Goal: Task Accomplishment & Management: Complete application form

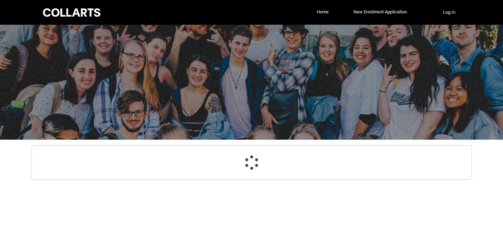
select select "GenderOptions.[DEMOGRAPHIC_DATA]"
select select "MailingCountry_Options.1101"
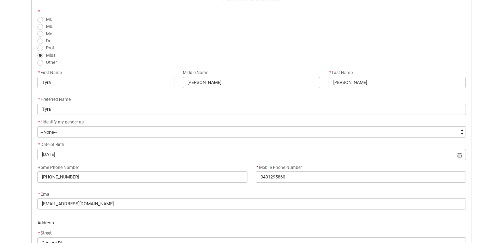
scroll to position [378, 0]
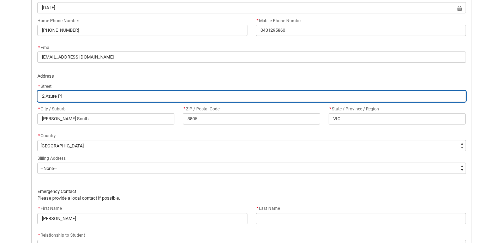
click at [102, 98] on input "2 Azure Pl" at bounding box center [251, 96] width 429 height 11
type lightning-primitive-input-simple "2"
type input "2"
type lightning-primitive-input-simple "2/"
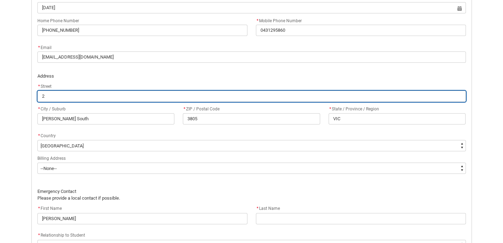
type input "2/"
type lightning-primitive-input-simple "2/8"
type input "2/8"
type lightning-primitive-input-simple "2/81"
type input "2/81"
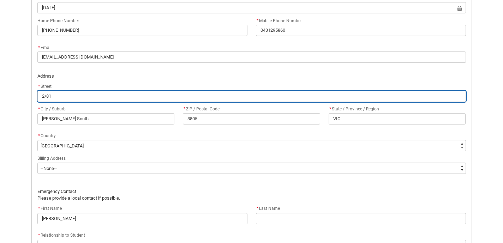
type lightning-primitive-input-simple "2/81"
type input "2/81"
type lightning-primitive-input-simple "2/81 c"
type input "2/81 c"
type lightning-primitive-input-simple "2/81 ca"
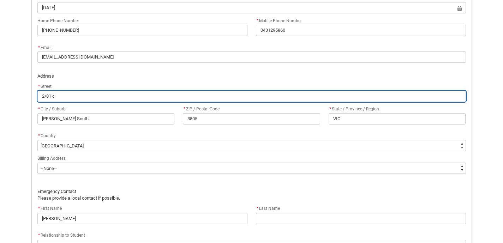
type input "2/81 ca"
type lightning-primitive-input-simple "2/81 cal"
type input "2/81 cal"
type lightning-primitive-input-simple "2/81 call"
type input "2/81 call"
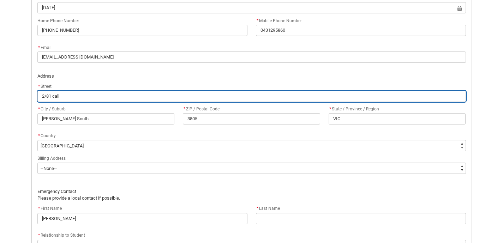
type lightning-primitive-input-simple "2/81 calla"
type input "2/81 calla"
type lightning-primitive-input-simple "2/81 [PERSON_NAME]"
type input "2/81 [PERSON_NAME]"
type lightning-primitive-input-simple "2/81 [PERSON_NAME]"
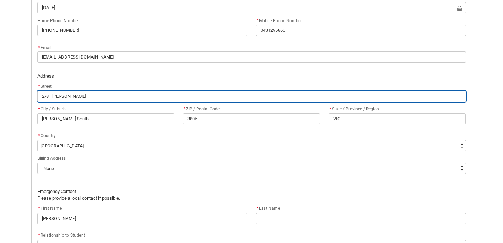
type input "2/81 [PERSON_NAME]"
type lightning-primitive-input-simple "2/81 callande"
type input "2/81 callande"
type lightning-primitive-input-simple "2/81 callander"
type input "2/81 callander"
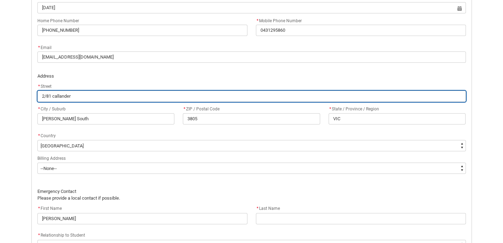
type lightning-primitive-input-simple "2/81 callander"
type input "2/81 callander"
type lightning-primitive-input-simple "2/81 callander r"
type input "2/81 callander r"
type lightning-primitive-input-simple "2/81 callander ro"
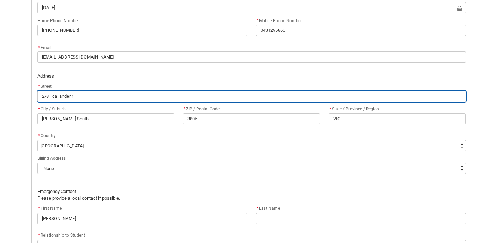
type input "2/81 callander ro"
type lightning-primitive-input-simple "2/81 callander roa"
type input "2/81 callander roa"
type lightning-primitive-input-simple "2/81 callander roaf"
type input "2/81 callander roaf"
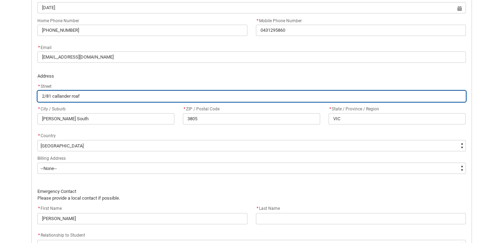
type lightning-primitive-input-simple "2/81 callander roa"
type input "2/81 callander roa"
type lightning-primitive-input-simple "[STREET_ADDRESS]"
type input "[STREET_ADDRESS]"
click at [50, 95] on input "[STREET_ADDRESS]" at bounding box center [251, 96] width 429 height 11
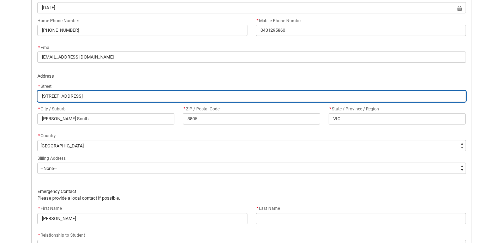
type lightning-primitive-input-simple "[STREET_ADDRESS]"
type input "[STREET_ADDRESS]"
type lightning-primitive-input-simple "[STREET_ADDRESS]"
type input "[STREET_ADDRESS]"
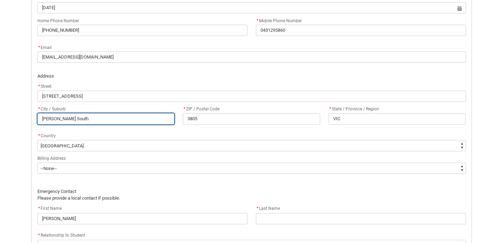
click at [56, 118] on input "[PERSON_NAME] South" at bounding box center [105, 118] width 137 height 11
type lightning-primitive-input-simple "N"
type input "N"
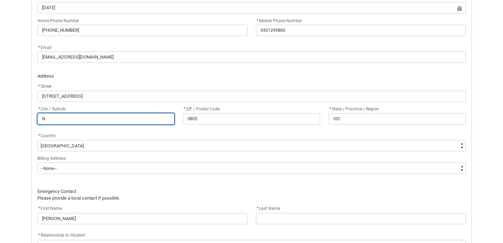
type lightning-primitive-input-simple "No"
type input "No"
type lightning-primitive-input-simple "Nob"
type input "Nob"
type lightning-primitive-input-simple "Nobl"
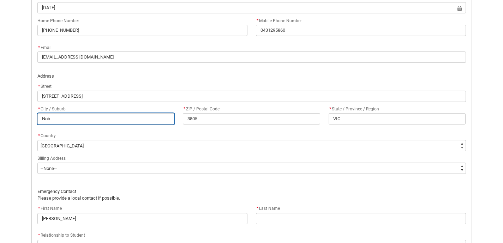
type input "Nobl"
type lightning-primitive-input-simple "Noble"
type input "Noble"
type lightning-primitive-input-simple "Noble"
type input "Noble"
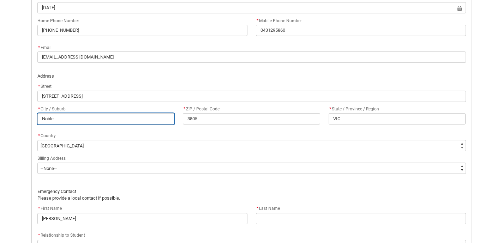
type lightning-primitive-input-simple "Noble P"
type input "Noble P"
type lightning-primitive-input-simple "Noble Pa"
type input "Noble Pa"
type lightning-primitive-input-simple "Noble Par"
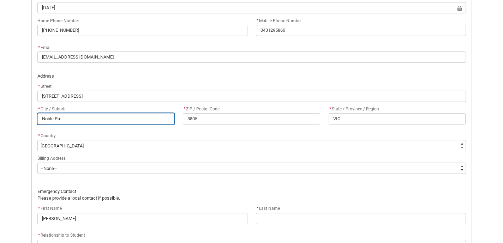
type input "Noble Par"
type lightning-primitive-input-simple "[GEOGRAPHIC_DATA]"
type input "[GEOGRAPHIC_DATA]"
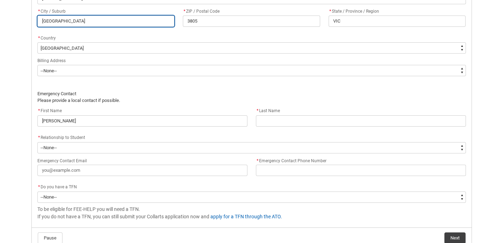
scroll to position [477, 0]
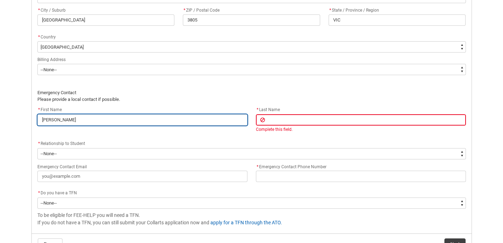
click at [131, 117] on input "[PERSON_NAME]" at bounding box center [142, 119] width 210 height 11
type lightning-primitive-input-simple "[PERSON_NAME]"
type input "[PERSON_NAME]"
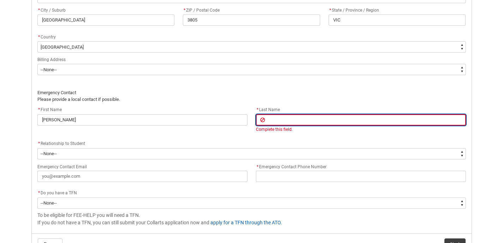
click at [278, 122] on input "REDU_Acceptance_Declaration flow" at bounding box center [361, 119] width 210 height 11
type lightning-primitive-input-simple "B"
type input "B"
type lightning-primitive-input-simple "Be"
type input "Be"
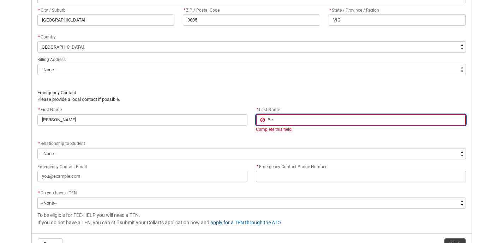
type lightning-primitive-input-simple "Ben"
type input "Ben"
type lightning-primitive-input-simple "[PERSON_NAME]"
type input "[PERSON_NAME]"
type lightning-primitive-input-simple "Benoi"
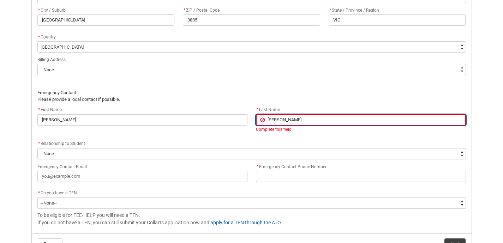
type input "Benoi"
type lightning-primitive-input-simple "[PERSON_NAME]"
type input "[PERSON_NAME]"
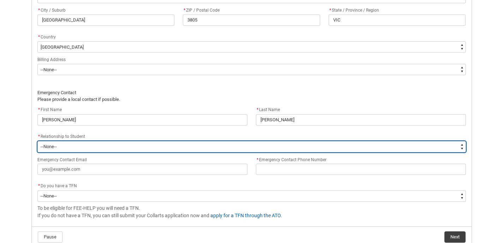
type lightning-select "EmergencyContact_RelationshipOptions.Mother"
select select "EmergencyContact_RelationshipOptions.Mother"
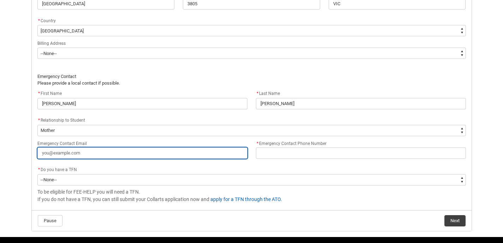
type lightning-primitive-input-simple "m"
type input "m"
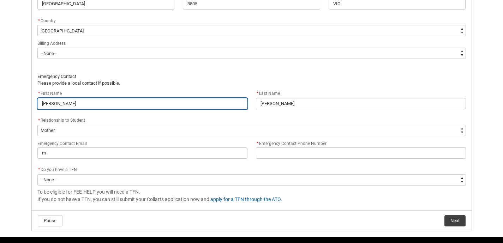
click at [67, 100] on input "[PERSON_NAME]" at bounding box center [142, 103] width 210 height 11
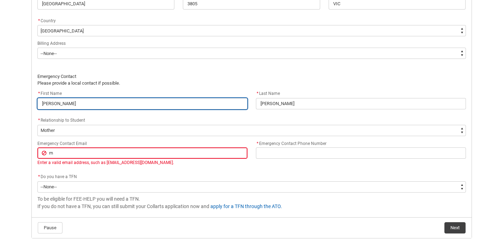
click at [67, 100] on input "[PERSON_NAME]" at bounding box center [142, 103] width 210 height 11
type lightning-primitive-input-simple "B"
type input "B"
type lightning-primitive-input-simple "Br"
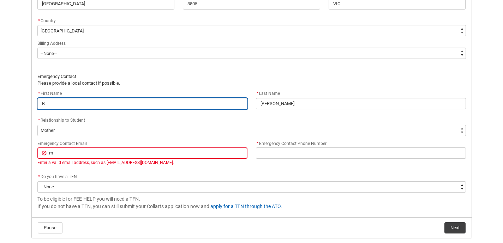
type input "Br"
type lightning-primitive-input-simple "Bre"
type input "Bre"
type lightning-primitive-input-simple "[PERSON_NAME]"
type input "[PERSON_NAME]"
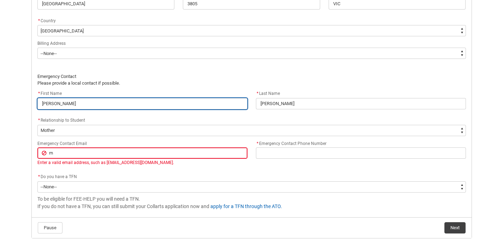
type lightning-primitive-input-simple "[PERSON_NAME]"
type input "[PERSON_NAME]"
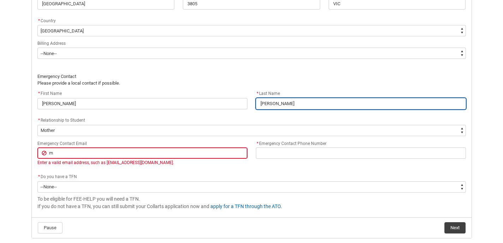
type lightning-primitive-input-simple "P"
type input "P"
type lightning-primitive-input-simple "Pe"
type input "Pe"
type lightning-primitive-input-simple "Pen"
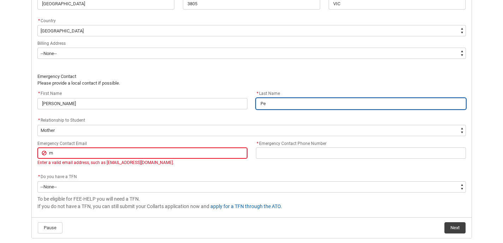
type input "Pen"
type lightning-primitive-input-simple "Pent"
type input "Pent"
type lightning-primitive-input-simple "Pento"
type input "Pento"
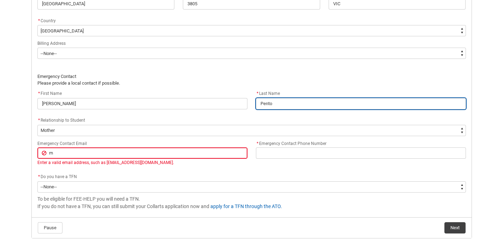
type lightning-primitive-input-simple "Penton"
type input "Penton"
type lightning-primitive-input-simple "[PERSON_NAME]"
type input "[PERSON_NAME]"
type lightning-primitive-input-simple "[PERSON_NAME]"
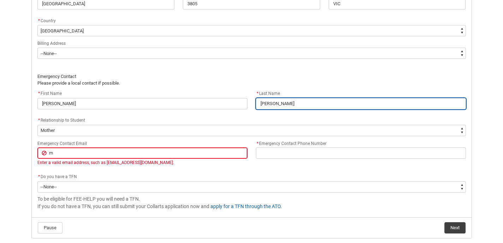
type input "[PERSON_NAME]"
type lightning-primitive-input-simple "[PERSON_NAME]"
type input "[PERSON_NAME]"
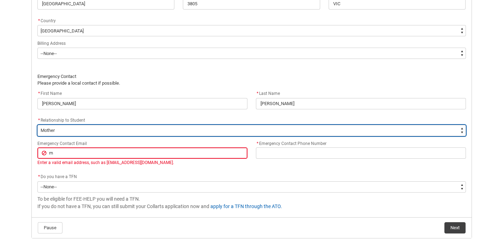
type lightning-select "EmergencyContact_RelationshipOptions.Partner"
select select "EmergencyContact_RelationshipOptions.Partner"
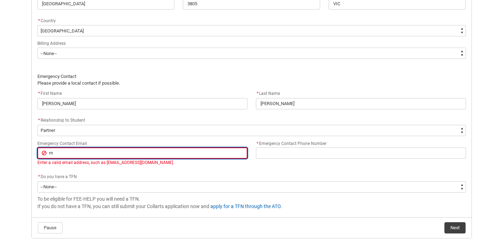
click at [62, 151] on input "m" at bounding box center [142, 153] width 210 height 11
type lightning-primitive-input-simple "b"
type input "b"
type lightning-primitive-input-simple "br"
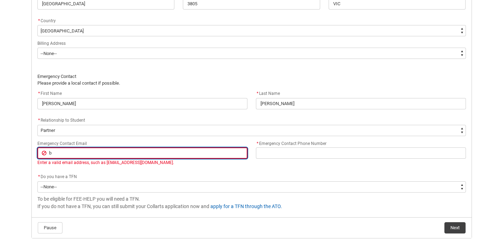
type input "br"
type lightning-primitive-input-simple "bre"
type input "bre"
type lightning-primitive-input-simple "[PERSON_NAME]"
type input "[PERSON_NAME]"
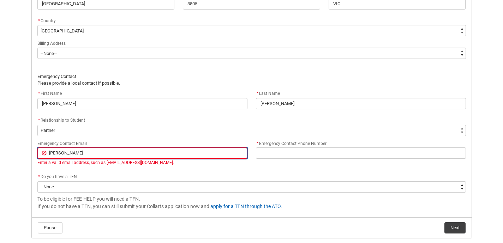
type lightning-primitive-input-simple "[PERSON_NAME]"
type input "[PERSON_NAME]"
type lightning-primitive-input-simple "brettp"
type input "brettp"
type lightning-primitive-input-simple "brettpe"
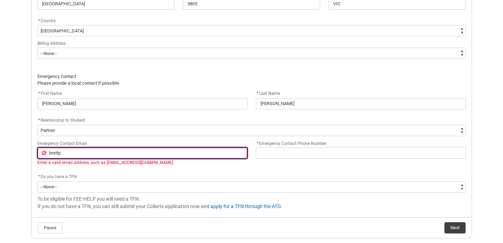
type input "brettpe"
type lightning-primitive-input-simple "brettpen"
type input "brettpen"
type lightning-primitive-input-simple "brettpent"
type input "brettpent"
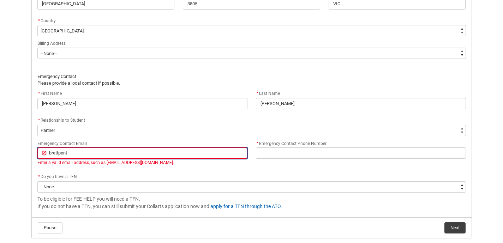
type lightning-primitive-input-simple "brettpento"
type input "brettpento"
type lightning-primitive-input-simple "brettpenton"
type input "brettpenton"
type lightning-primitive-input-simple "brettpentony"
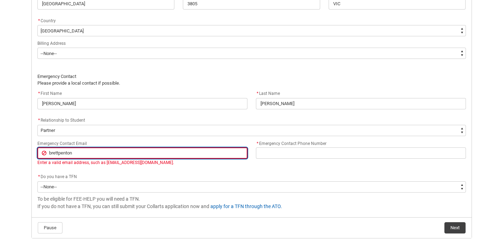
type input "brettpentony"
type lightning-primitive-input-simple "brettpentony@"
type input "brettpentony@"
type lightning-primitive-input-simple "brettpentony@g"
type input "brettpentony@g"
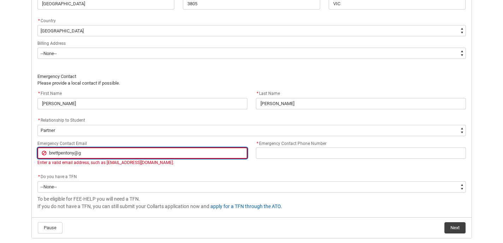
type lightning-primitive-input-simple "brettpentony@gm"
type input "brettpentony@gm"
type lightning-primitive-input-simple "brettpentony@gma"
type input "brettpentony@gma"
type lightning-primitive-input-simple "brettpentony@gmai"
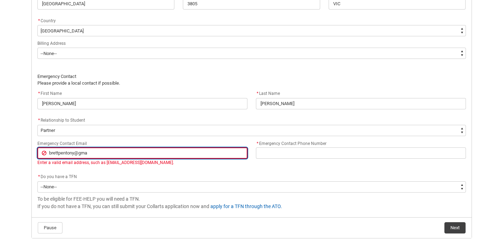
type input "brettpentony@gmai"
type lightning-primitive-input-simple "[EMAIL_ADDRESS]"
type input "[EMAIL_ADDRESS]"
type lightning-primitive-input-simple "[EMAIL_ADDRESS]."
type input "[EMAIL_ADDRESS]."
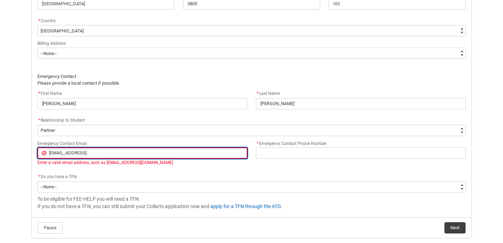
type lightning-primitive-input-simple "brettpentony@gmail.v"
type input "brettpentony@gmail.v"
type lightning-primitive-input-simple "[EMAIL_ADDRESS]."
type input "[EMAIL_ADDRESS]."
type lightning-primitive-input-simple "brettpentony@gmail.c"
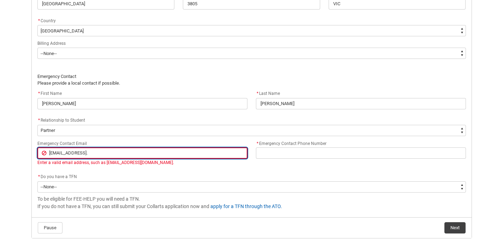
type input "brettpentony@gmail.c"
type lightning-primitive-input-simple "[EMAIL_ADDRESS][DOMAIN_NAME]"
type input "[EMAIL_ADDRESS][DOMAIN_NAME]"
type lightning-primitive-input-simple "[EMAIL_ADDRESS][DOMAIN_NAME]"
type input "[EMAIL_ADDRESS][DOMAIN_NAME]"
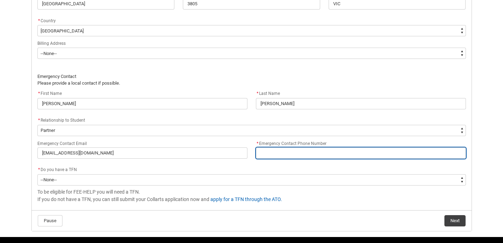
type lightning-primitive-input-simple "0"
type input "0"
type lightning-primitive-input-simple "04"
type input "04"
type lightning-primitive-input-simple "040"
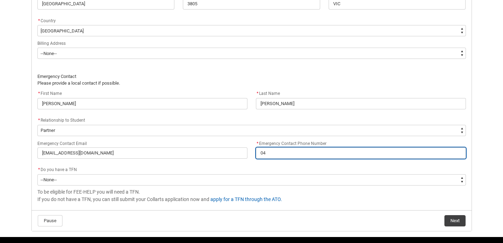
type input "040"
type lightning-primitive-input-simple "0404"
type input "0404"
type lightning-primitive-input-simple "04042"
type input "04042"
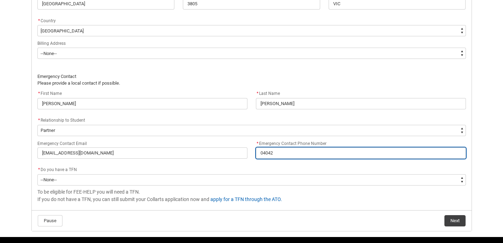
type lightning-primitive-input-simple "040429"
type input "040429"
type lightning-primitive-input-simple "0404291"
type input "0404291"
type lightning-primitive-input-simple "04042910"
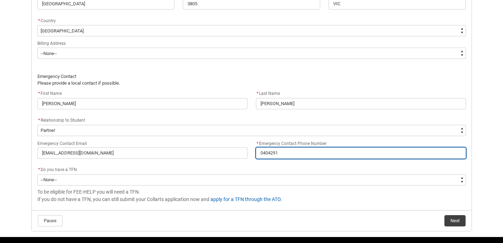
type input "04042910"
type lightning-primitive-input-simple "040429107"
type input "040429107"
type lightning-primitive-input-simple "0404291070"
type input "0404291070"
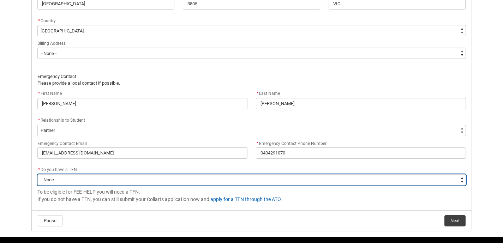
type lightning-select "Choice_Yes"
select select "Choice_Yes"
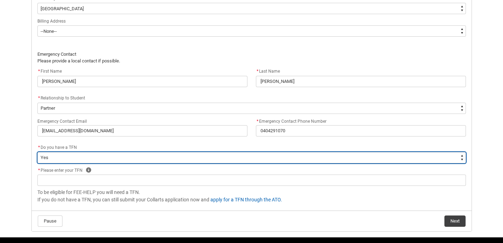
scroll to position [516, 0]
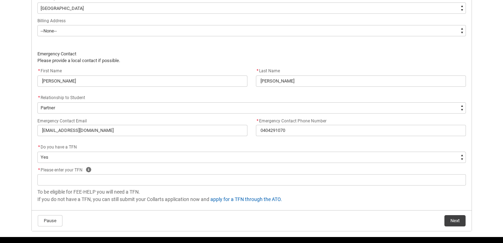
click at [112, 185] on flowruntime-screen-field "* Please enter your TFN Help" at bounding box center [251, 177] width 437 height 23
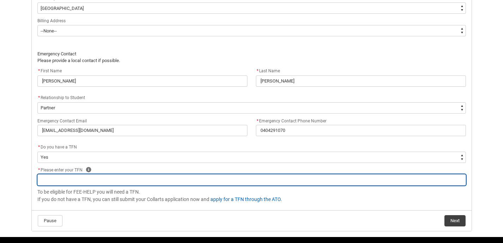
click at [100, 181] on input "REDU_Acceptance_Declaration flow" at bounding box center [251, 179] width 429 height 11
type lightning-primitive-input-simple "7"
type input "7"
type lightning-primitive-input-simple "5"
type input "5"
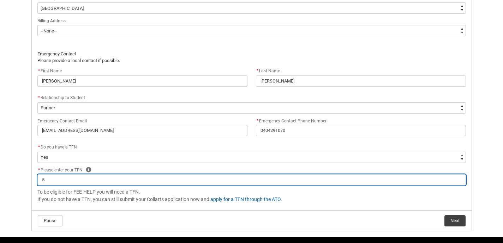
type lightning-primitive-input-simple "57"
type input "57"
type lightning-primitive-input-simple "574"
type input "574"
type lightning-primitive-input-simple "574"
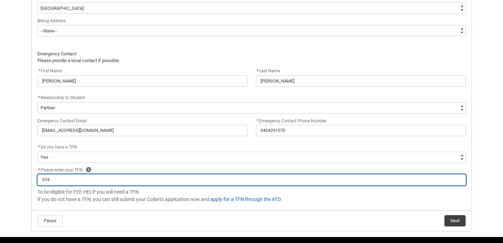
type input "574"
type lightning-primitive-input-simple "574 2"
type input "574 2"
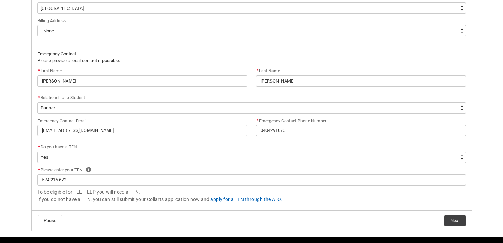
click at [459, 220] on button "Next" at bounding box center [455, 220] width 21 height 11
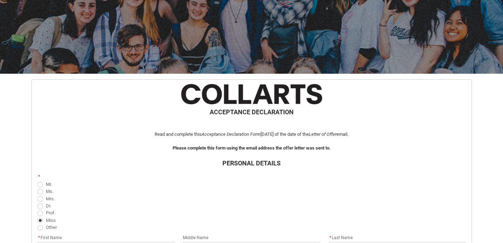
scroll to position [543, 0]
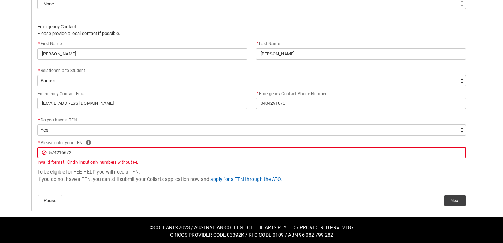
click at [446, 197] on button "Next" at bounding box center [455, 200] width 21 height 11
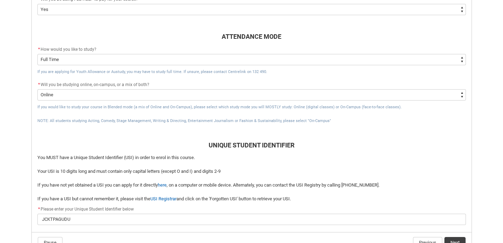
scroll to position [298, 0]
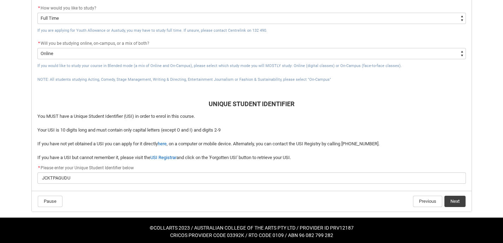
click at [453, 197] on button "Next" at bounding box center [455, 201] width 21 height 11
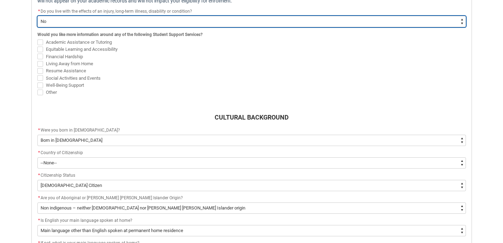
scroll to position [289, 0]
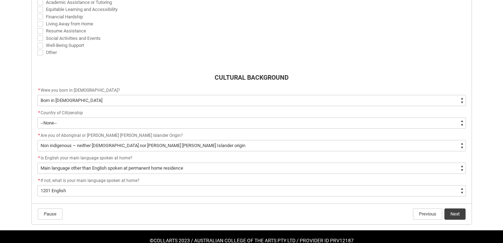
click at [451, 212] on button "Next" at bounding box center [455, 214] width 21 height 11
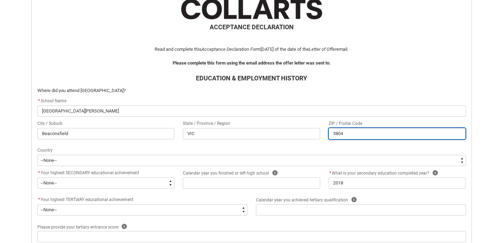
scroll to position [162, 0]
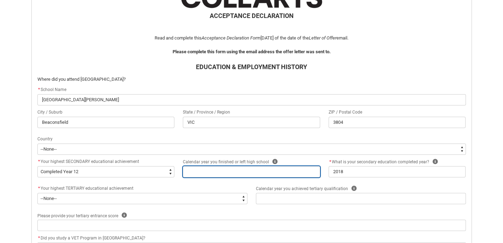
click at [243, 172] on input "REDU_Acceptance_Declaration flow" at bounding box center [251, 171] width 137 height 11
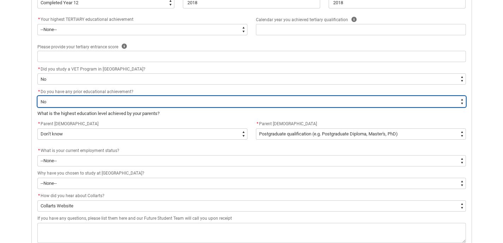
scroll to position [365, 0]
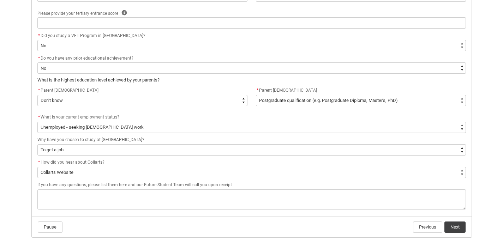
click at [453, 224] on button "Next" at bounding box center [455, 227] width 21 height 11
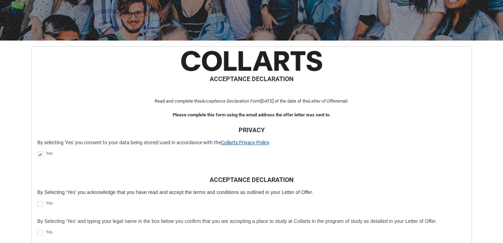
scroll to position [145, 0]
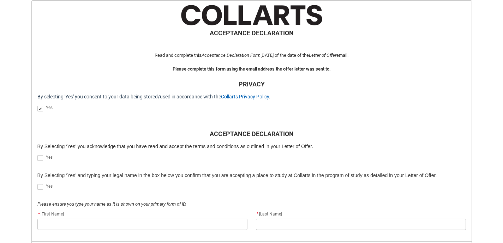
click at [105, 144] on span "By Selecting ‘Yes’ you acknowledge that you have read and accept the terms and …" at bounding box center [175, 147] width 276 height 6
click at [44, 151] on flowruntime-screen-field "By Selecting ‘Yes’ you acknowledge that you have read and accept the terms and …" at bounding box center [251, 148] width 437 height 10
click at [44, 158] on label "REDU_Acceptance_Declaration flow" at bounding box center [41, 157] width 8 height 5
click at [37, 155] on input "REDU_Acceptance_Declaration flow" at bounding box center [37, 154] width 0 height 0
click at [40, 189] on span "REDU_Acceptance_Declaration flow" at bounding box center [40, 187] width 6 height 6
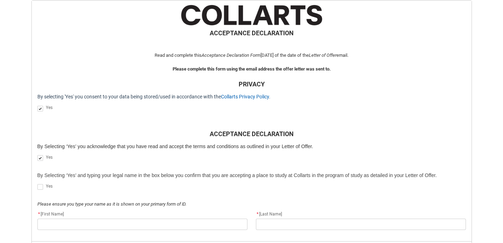
click at [37, 184] on input "REDU_Acceptance_Declaration flow" at bounding box center [37, 183] width 0 height 0
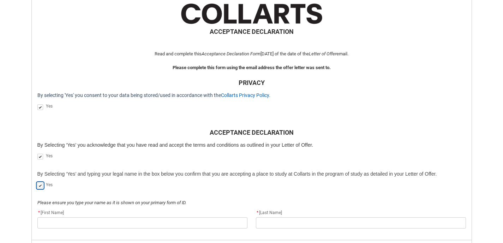
scroll to position [197, 0]
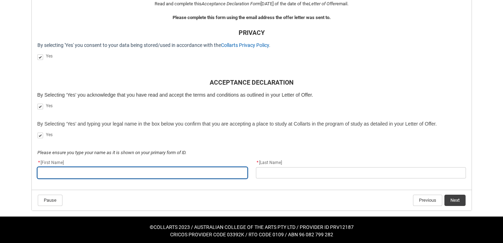
click at [77, 172] on input "REDU_Acceptance_Declaration flow" at bounding box center [142, 172] width 210 height 11
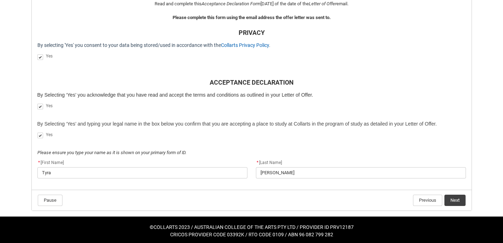
click at [458, 198] on button "Next" at bounding box center [455, 200] width 21 height 11
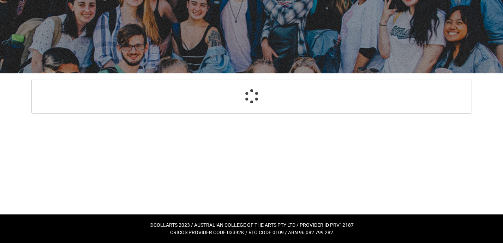
scroll to position [66, 0]
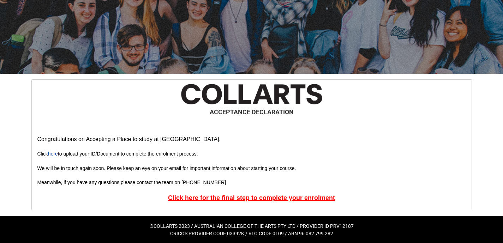
click at [57, 155] on link "here" at bounding box center [53, 154] width 10 height 6
click at [222, 196] on u "Click here for the final step to complete your enrolment" at bounding box center [251, 198] width 167 height 7
